Goal: Submit feedback/report problem

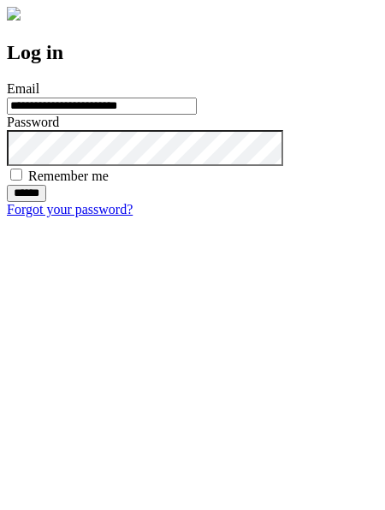
type input "**********"
click at [46, 202] on input "******" at bounding box center [26, 193] width 39 height 17
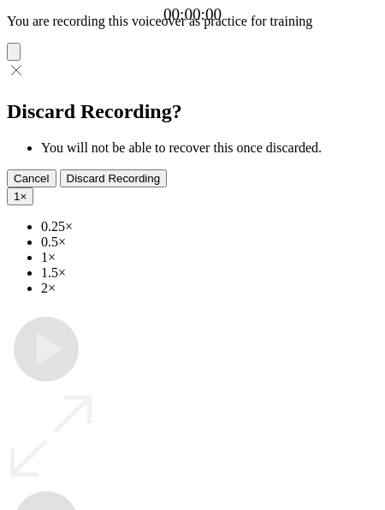
type input "**********"
